Goal: Task Accomplishment & Management: Manage account settings

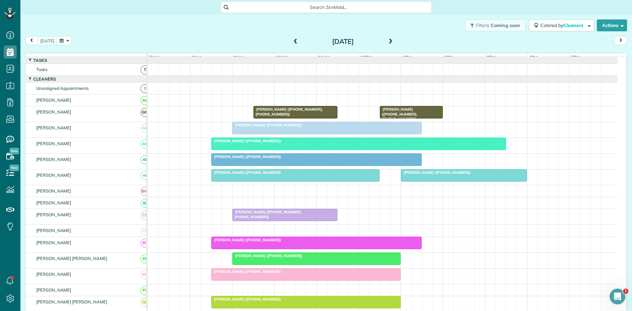
click at [366, 143] on div "[PERSON_NAME] ([PHONE_NUMBER])" at bounding box center [358, 141] width 291 height 5
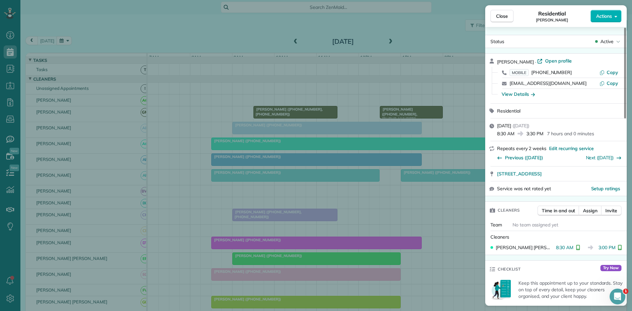
click at [233, 197] on div "Close Residential [PERSON_NAME] Actions Status Active [PERSON_NAME] · Open prof…" at bounding box center [316, 155] width 632 height 311
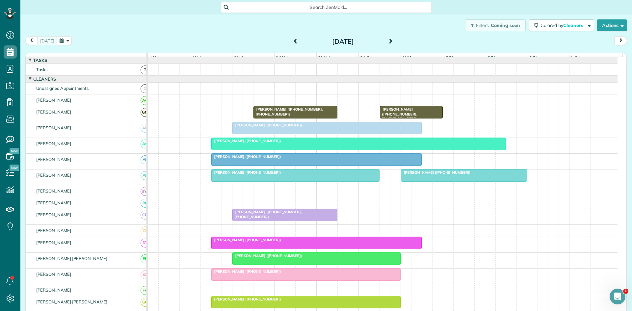
click at [423, 175] on span "[PERSON_NAME] ([PHONE_NUMBER])" at bounding box center [436, 172] width 70 height 5
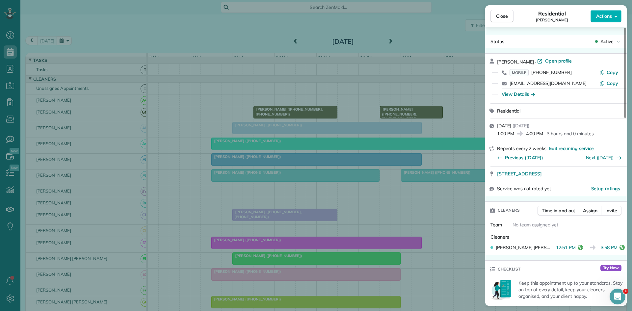
click at [283, 207] on div "Close Residential [PERSON_NAME] Actions Status Active [PERSON_NAME] · Open prof…" at bounding box center [316, 155] width 632 height 311
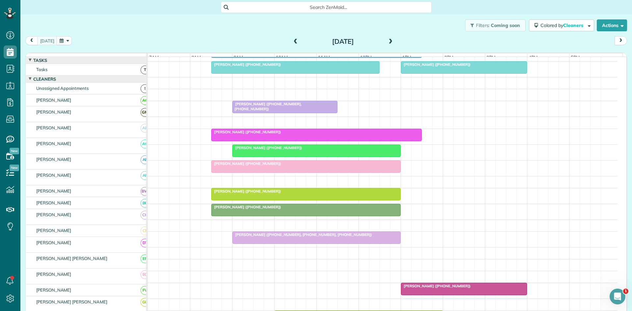
scroll to position [110, 0]
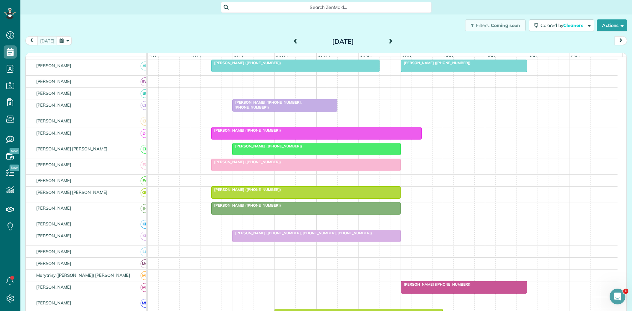
click at [238, 198] on div at bounding box center [306, 193] width 189 height 12
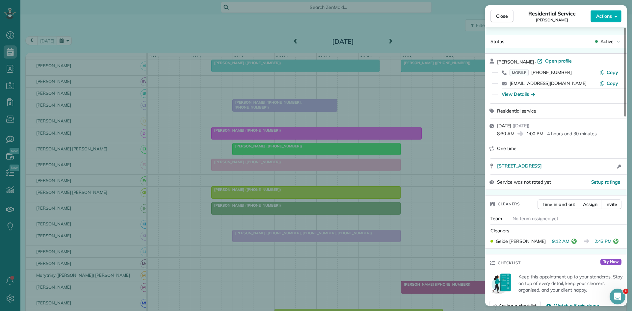
drag, startPoint x: 349, startPoint y: 187, endPoint x: 141, endPoint y: 193, distance: 208.9
click at [350, 186] on div "Close Residential Service [PERSON_NAME] Actions Status Active [PERSON_NAME] · O…" at bounding box center [316, 155] width 632 height 311
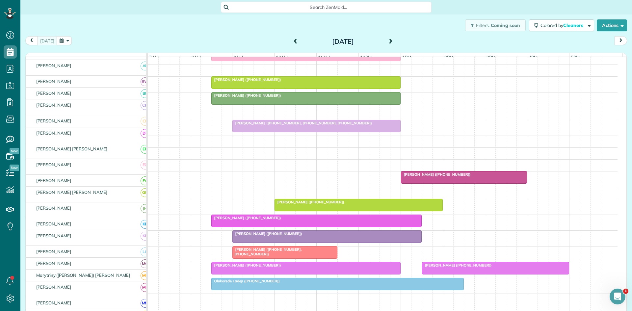
scroll to position [220, 0]
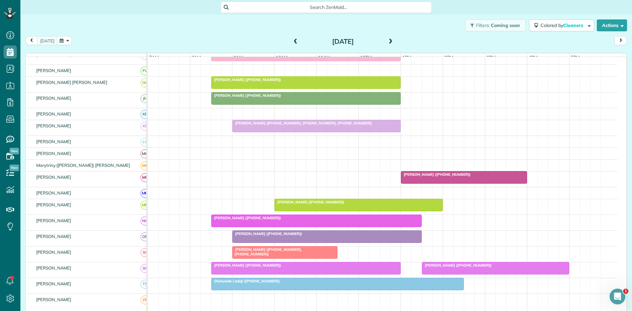
click at [407, 183] on div at bounding box center [463, 178] width 125 height 12
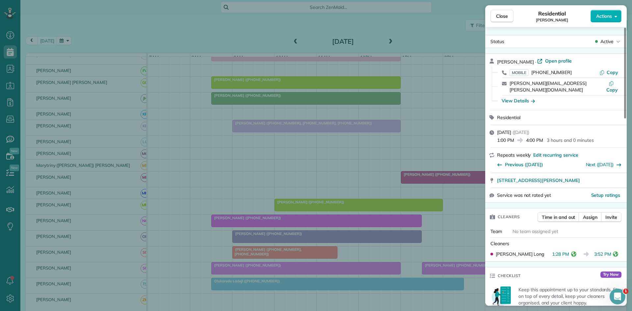
click at [273, 154] on div "Close Residential [PERSON_NAME] Actions Status Active [PERSON_NAME] · Open prof…" at bounding box center [316, 155] width 632 height 311
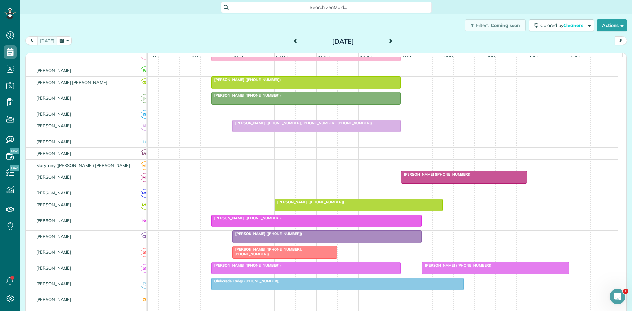
scroll to position [305, 0]
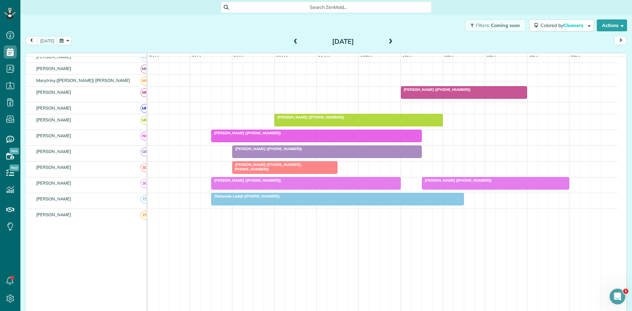
click at [289, 158] on div at bounding box center [327, 152] width 189 height 12
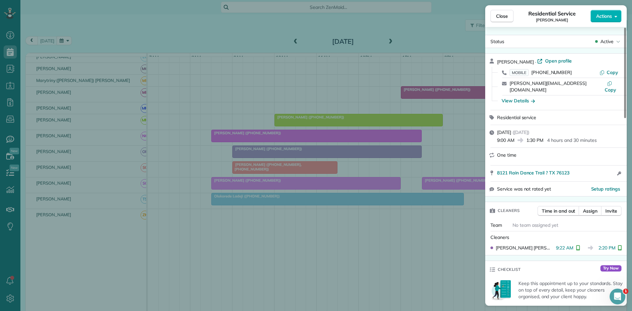
drag, startPoint x: 271, startPoint y: 168, endPoint x: 268, endPoint y: 172, distance: 5.4
click at [273, 168] on div "Close Residential Service [PERSON_NAME] Actions Status Active [PERSON_NAME] · O…" at bounding box center [316, 155] width 632 height 311
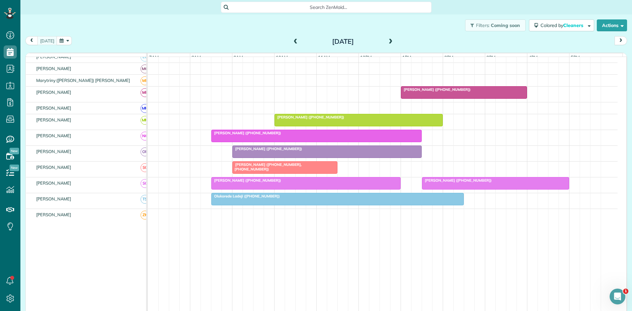
click at [455, 189] on div at bounding box center [495, 183] width 147 height 12
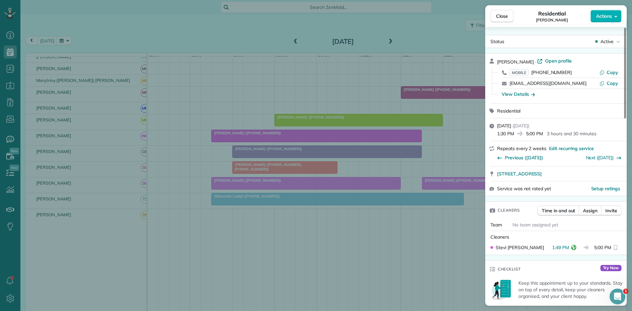
drag, startPoint x: 380, startPoint y: 195, endPoint x: 377, endPoint y: 214, distance: 19.0
click at [381, 192] on div "Close Residential [PERSON_NAME] Actions Status Active [PERSON_NAME] · Open prof…" at bounding box center [316, 155] width 632 height 311
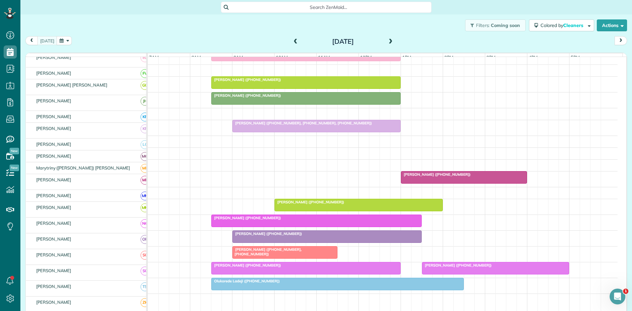
scroll to position [220, 0]
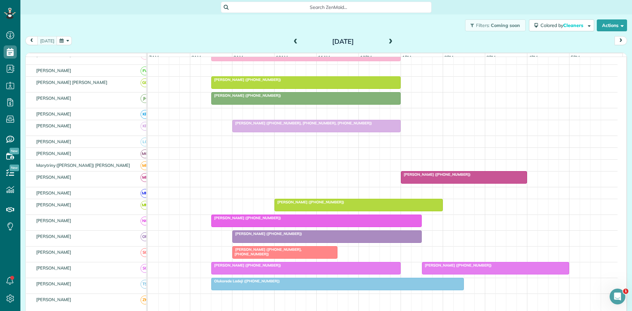
click at [438, 267] on div at bounding box center [495, 268] width 147 height 12
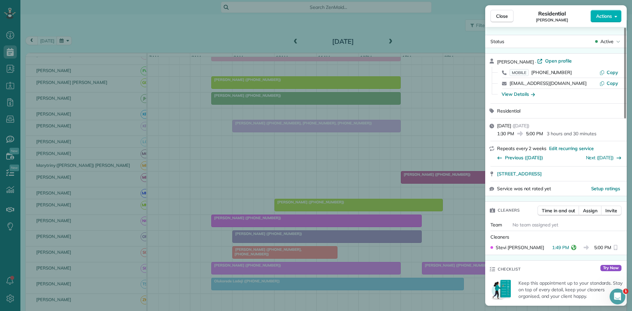
click at [410, 214] on div "Close Residential [PERSON_NAME] Actions Status Active [PERSON_NAME] · Open prof…" at bounding box center [316, 155] width 632 height 311
